Goal: Transaction & Acquisition: Purchase product/service

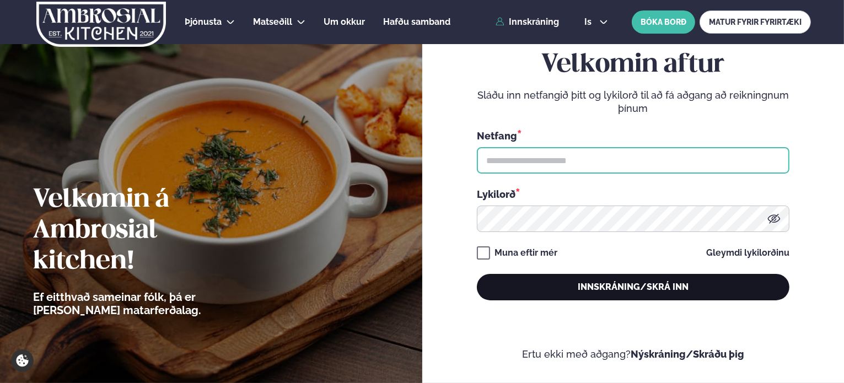
type input "**********"
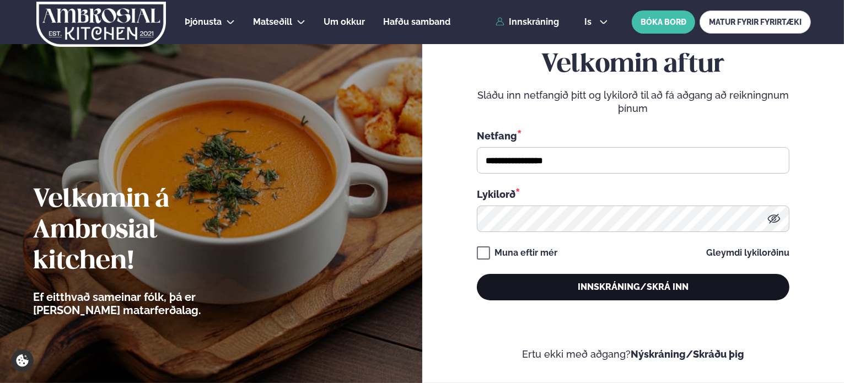
click at [690, 292] on button "Innskráning/Skrá inn" at bounding box center [633, 287] width 313 height 26
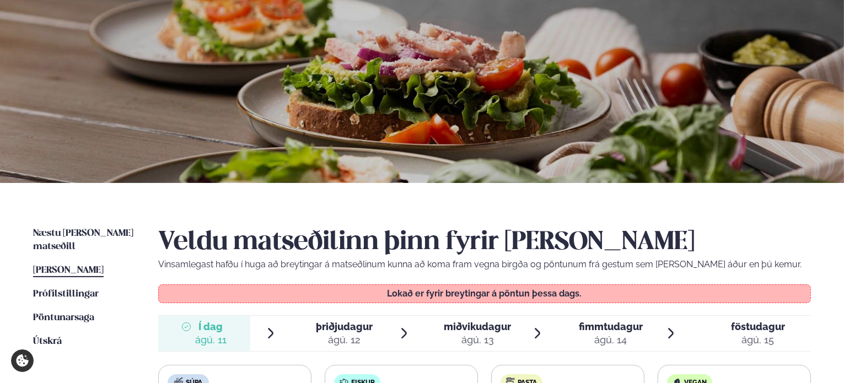
scroll to position [221, 0]
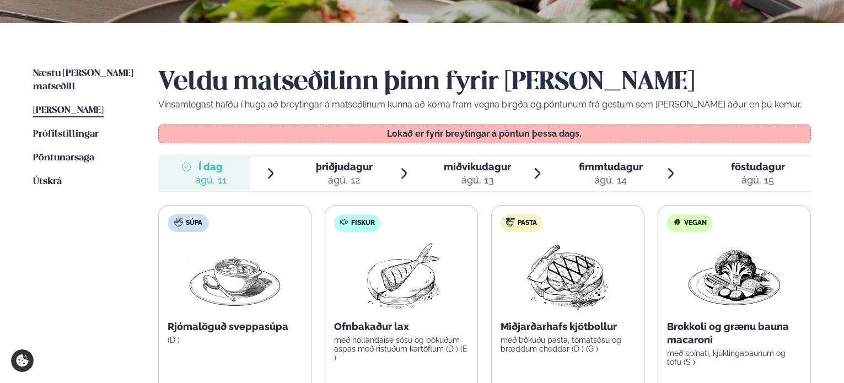
click at [359, 165] on span "þriðjudagur" at bounding box center [344, 167] width 57 height 12
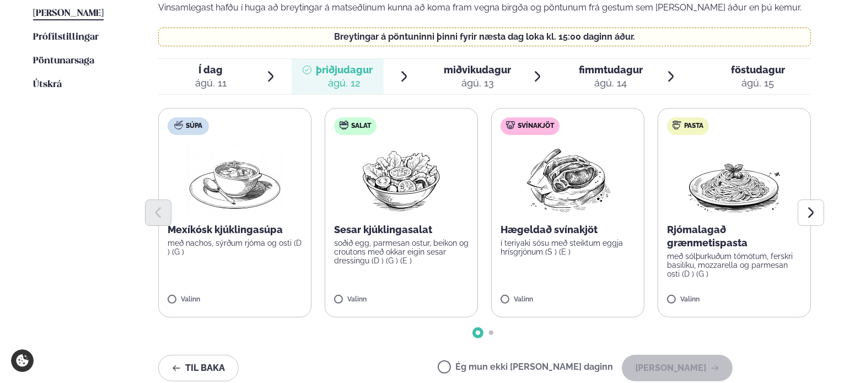
scroll to position [331, 0]
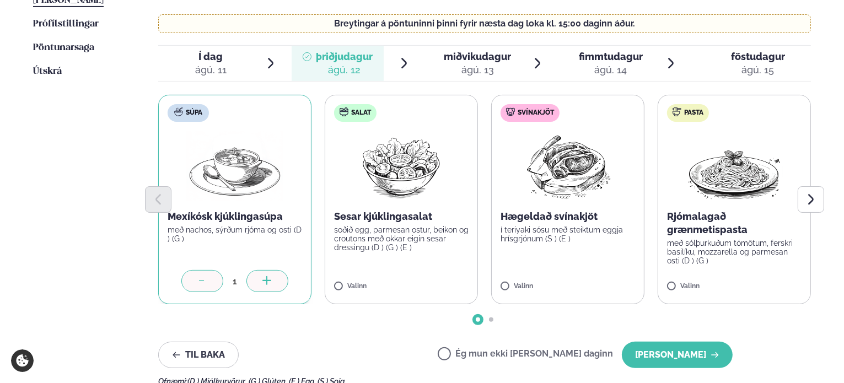
click at [472, 65] on div "ágú. 13" at bounding box center [477, 69] width 67 height 13
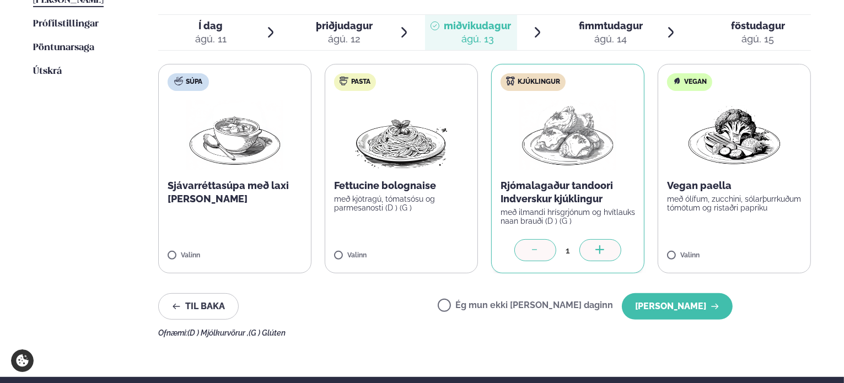
click at [610, 28] on span "fimmtudagur" at bounding box center [611, 26] width 64 height 12
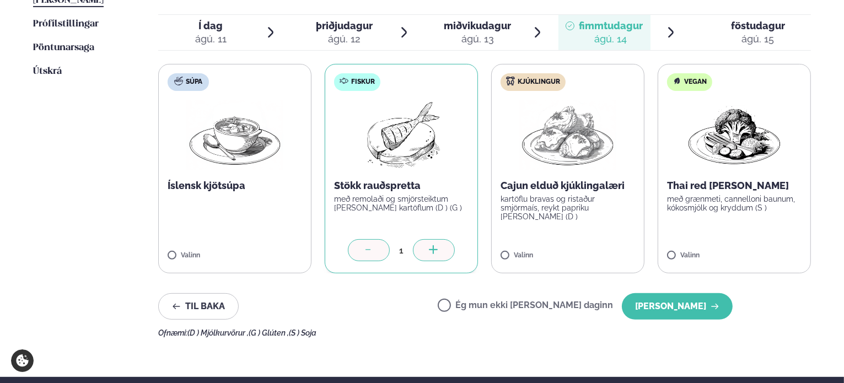
click at [737, 24] on span "föstudagur" at bounding box center [758, 26] width 54 height 12
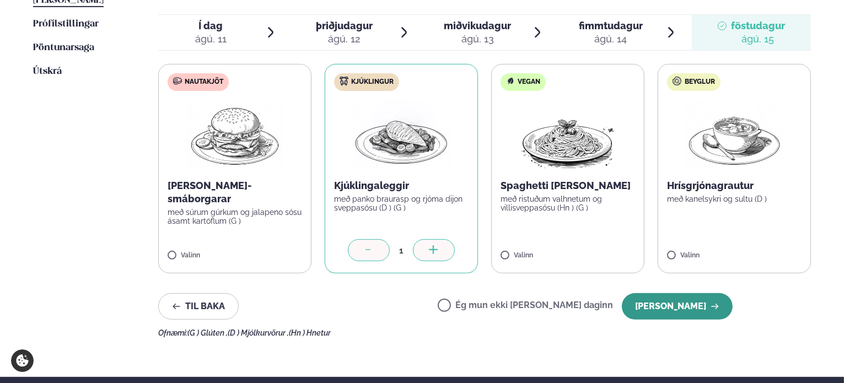
click at [704, 304] on button "[PERSON_NAME]" at bounding box center [677, 306] width 111 height 26
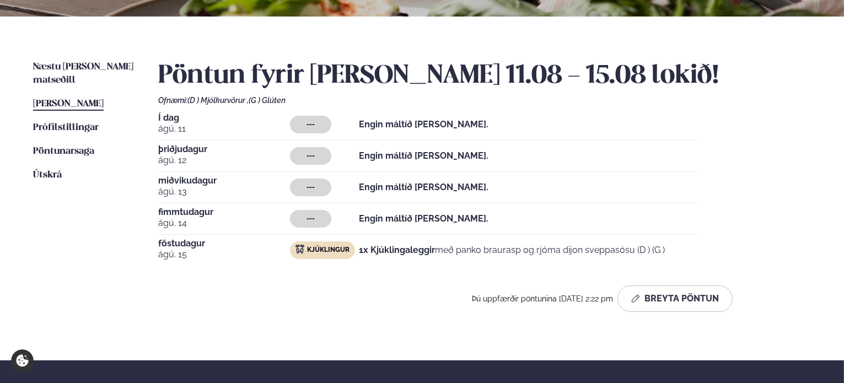
scroll to position [221, 0]
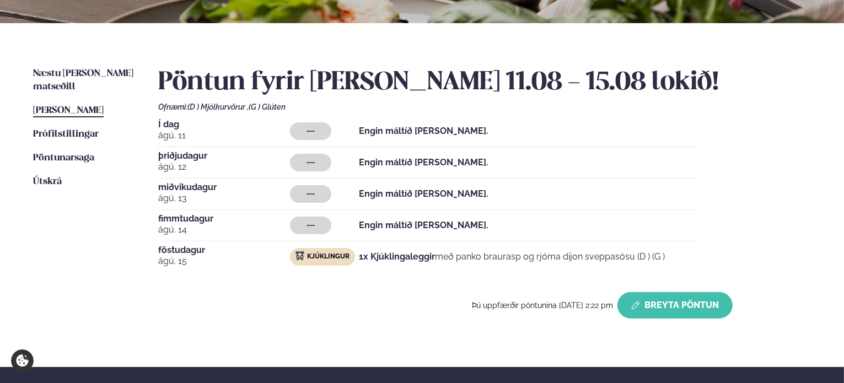
click at [706, 310] on button "Breyta Pöntun" at bounding box center [674, 305] width 115 height 26
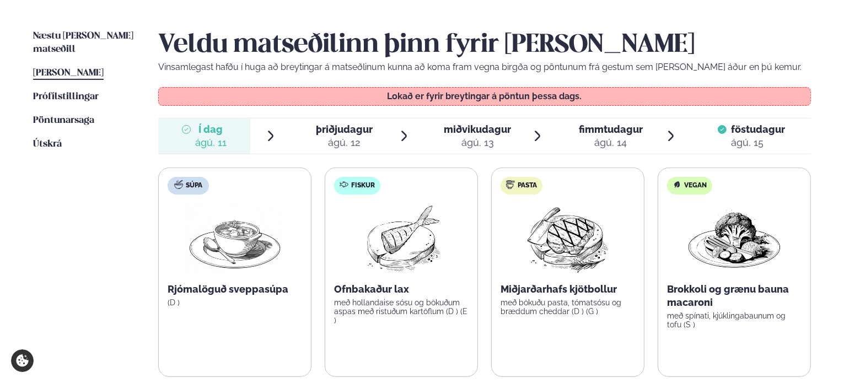
scroll to position [276, 0]
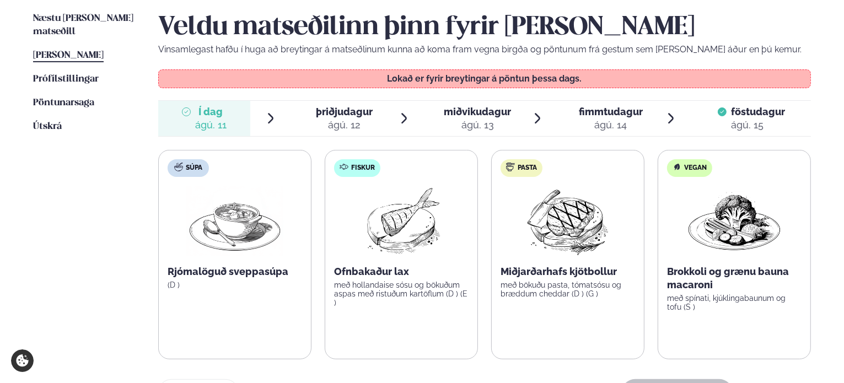
click at [335, 127] on div "ágú. 12" at bounding box center [344, 125] width 57 height 13
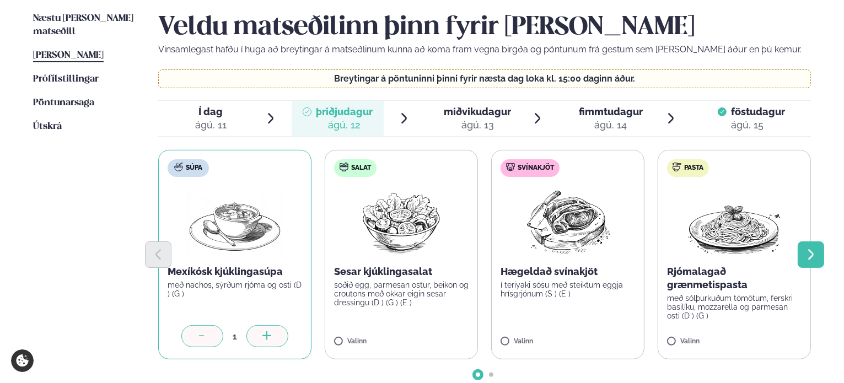
click at [812, 260] on icon "Next slide" at bounding box center [810, 254] width 13 height 13
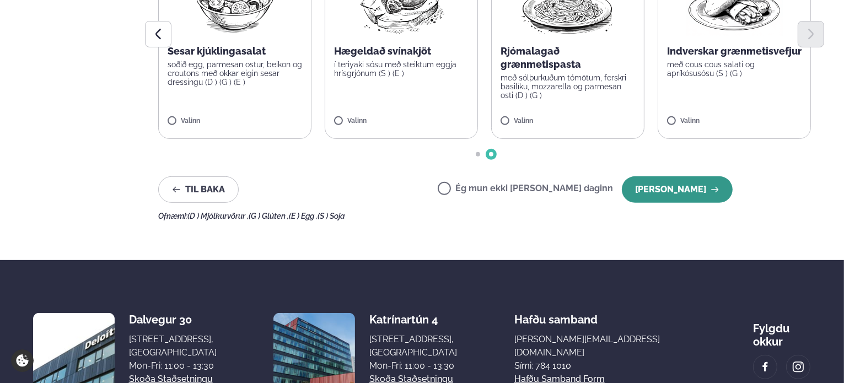
click at [712, 189] on icon "button" at bounding box center [715, 189] width 9 height 9
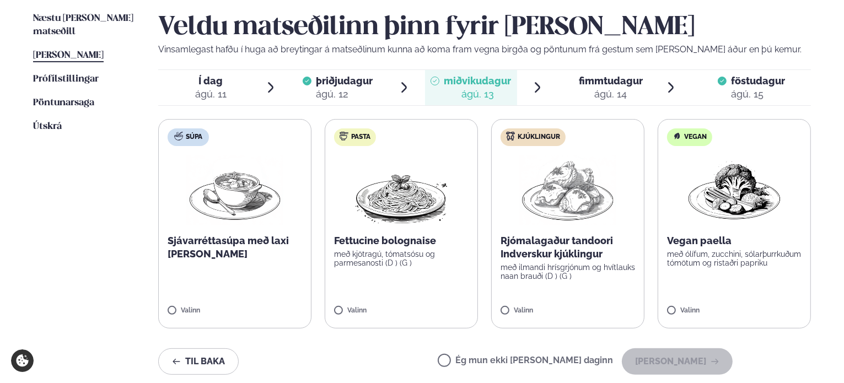
click at [570, 219] on img at bounding box center [567, 190] width 97 height 71
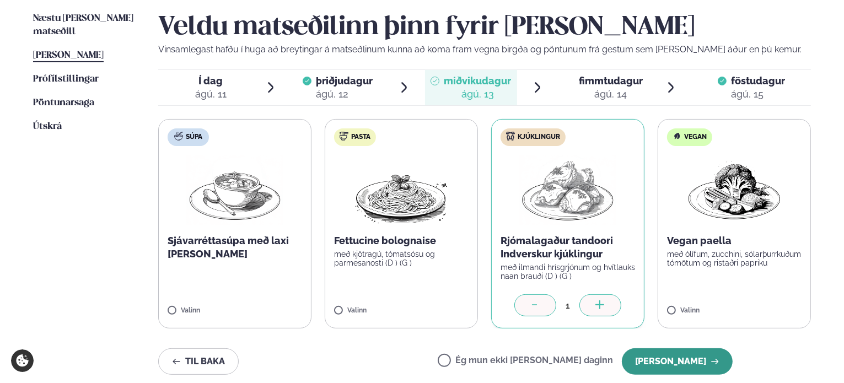
click at [678, 363] on button "[PERSON_NAME]" at bounding box center [677, 361] width 111 height 26
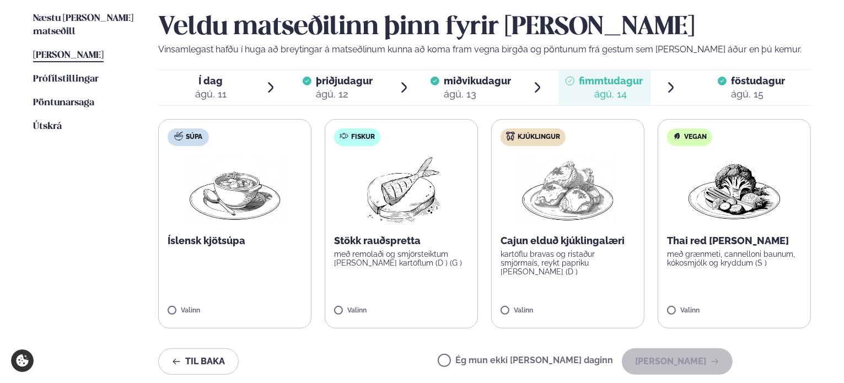
click at [373, 232] on label "Fiskur Stökk rauðspretta með remolaði og smjörsteiktum [PERSON_NAME] kartöflum …" at bounding box center [401, 223] width 153 height 209
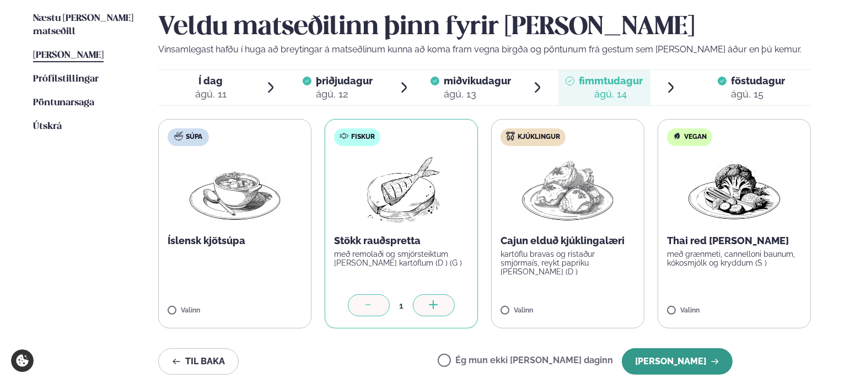
click at [681, 361] on button "[PERSON_NAME]" at bounding box center [677, 361] width 111 height 26
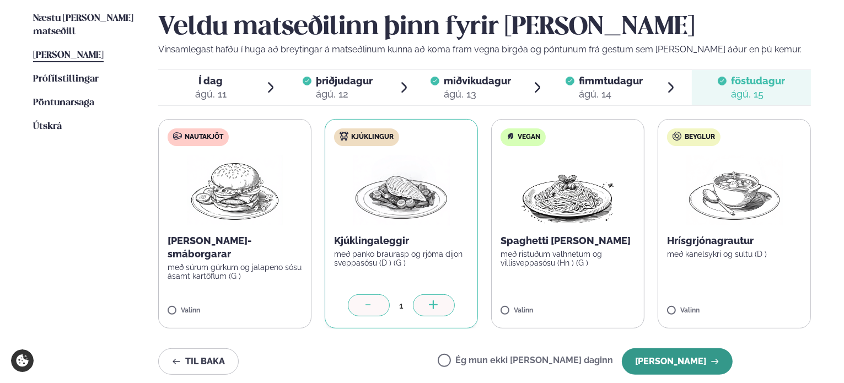
click at [674, 354] on button "[PERSON_NAME]" at bounding box center [677, 361] width 111 height 26
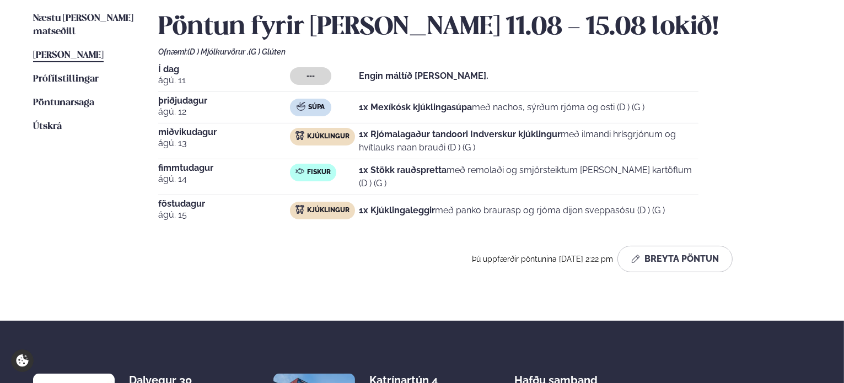
scroll to position [165, 0]
